Goal: Task Accomplishment & Management: Manage account settings

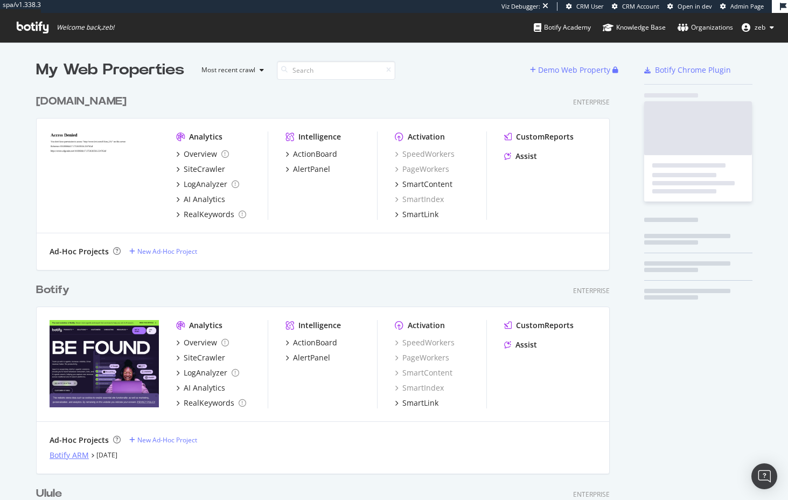
click at [73, 450] on div "Botify ARM" at bounding box center [69, 455] width 39 height 11
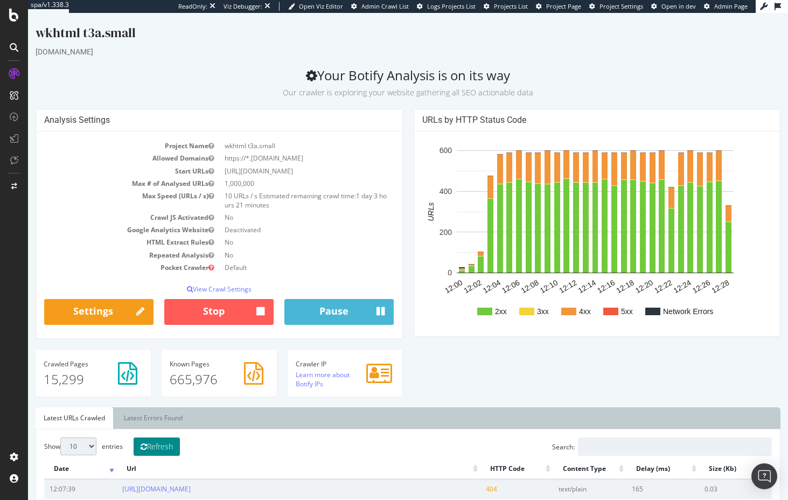
click at [145, 443] on icon at bounding box center [144, 447] width 6 height 8
